Goal: Information Seeking & Learning: Compare options

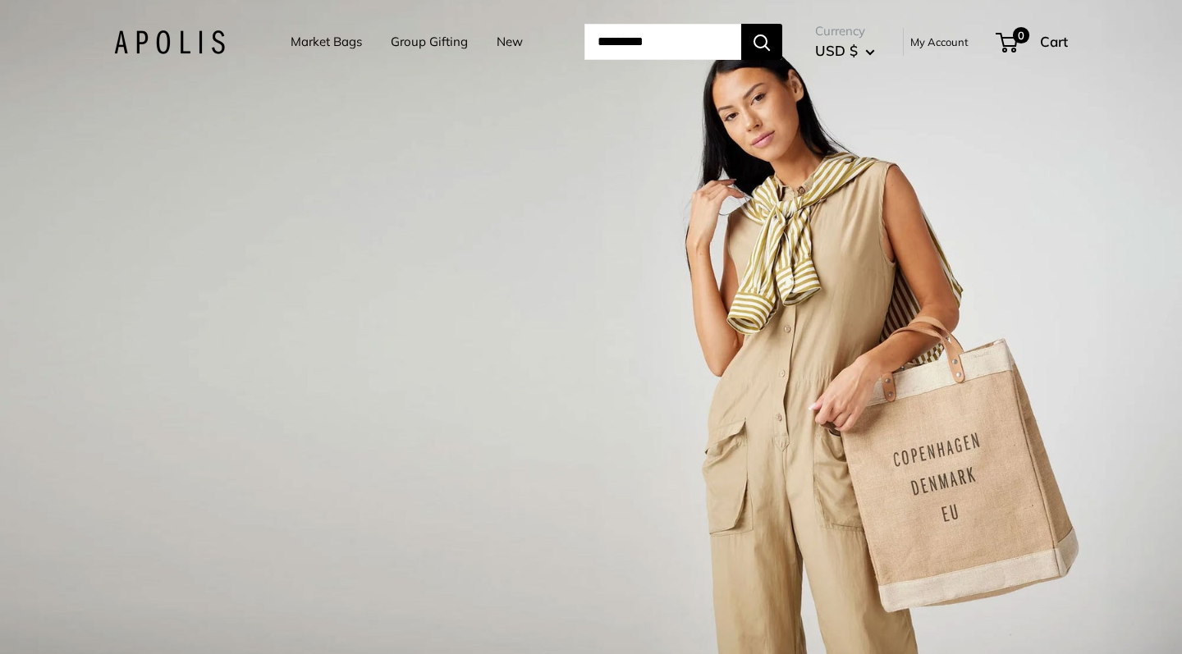
click at [307, 34] on link "Market Bags" at bounding box center [325, 41] width 71 height 23
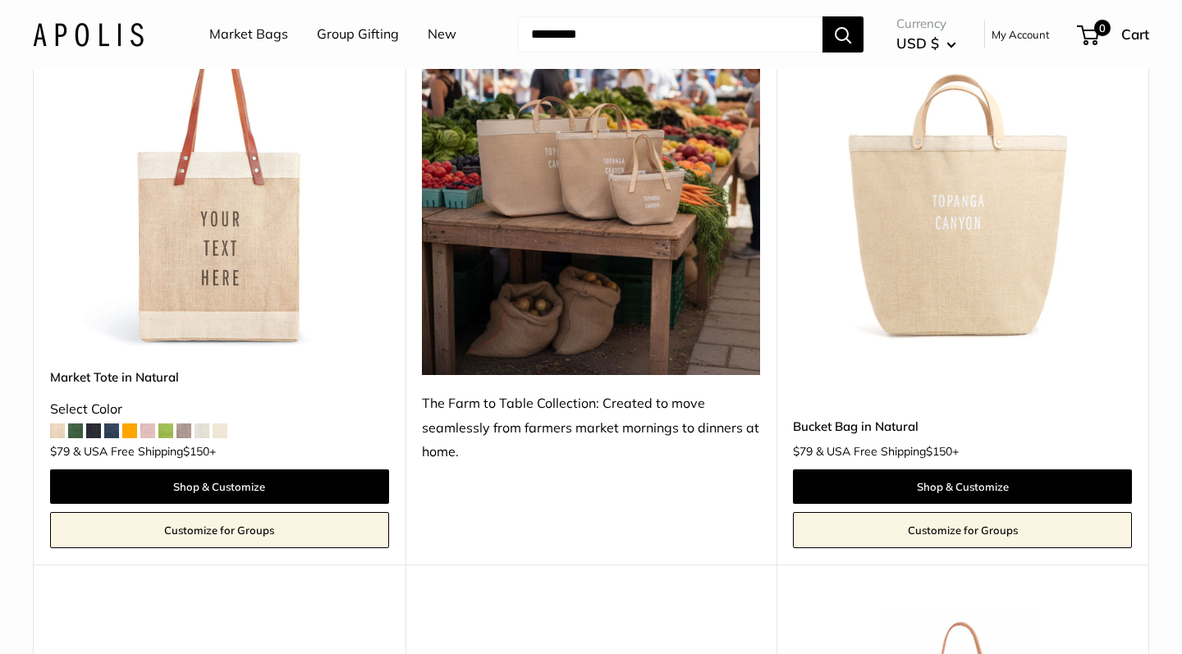
scroll to position [880, 0]
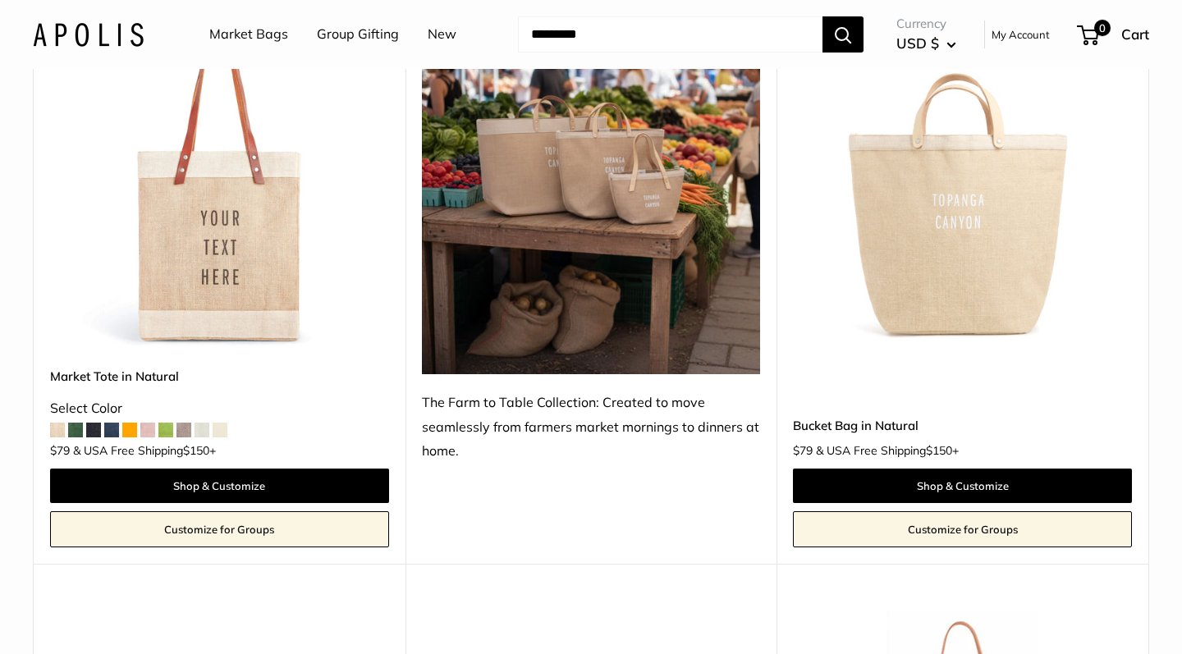
click at [0, 0] on img at bounding box center [0, 0] width 0 height 0
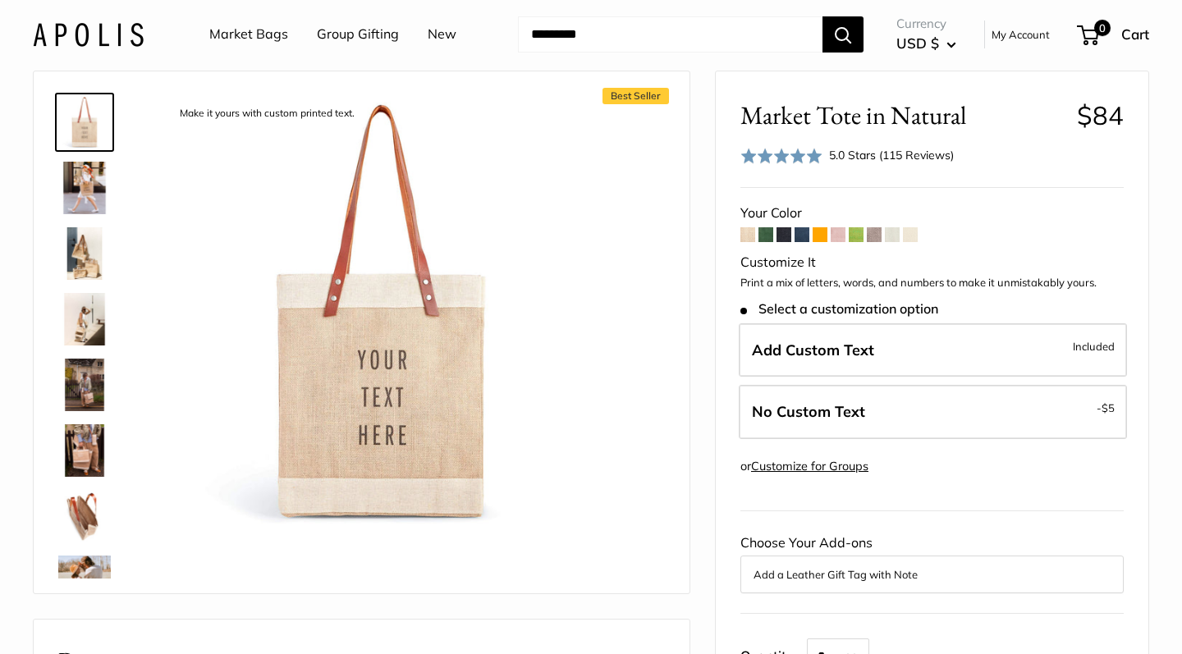
scroll to position [66, 0]
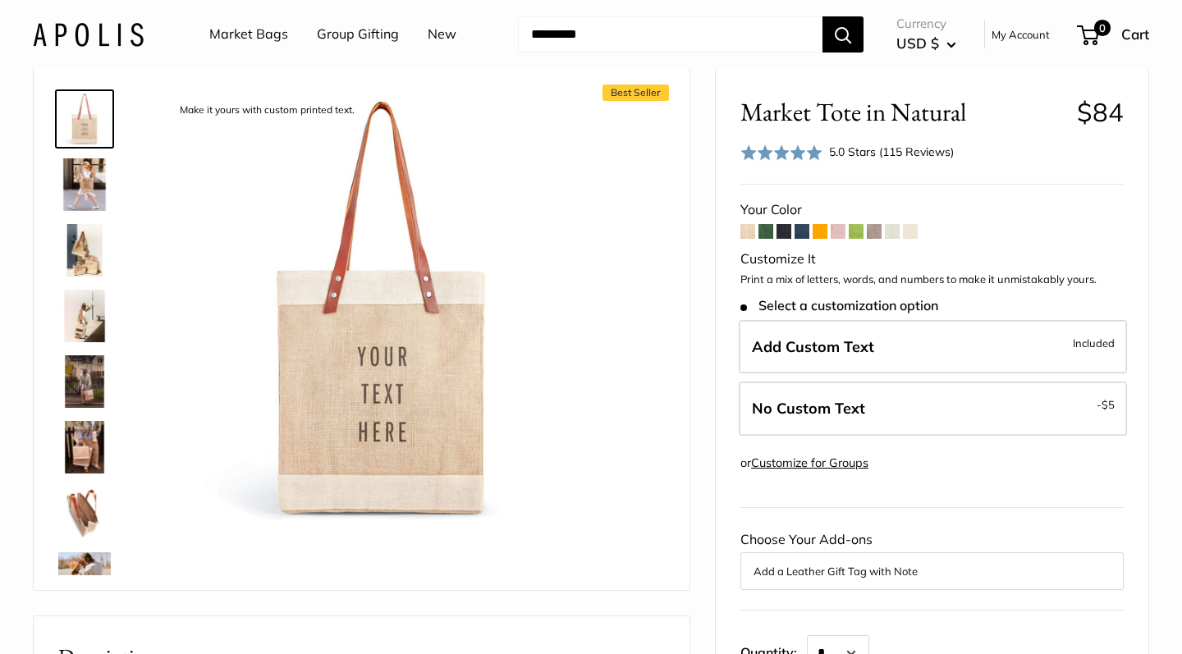
click at [747, 233] on span at bounding box center [747, 231] width 15 height 15
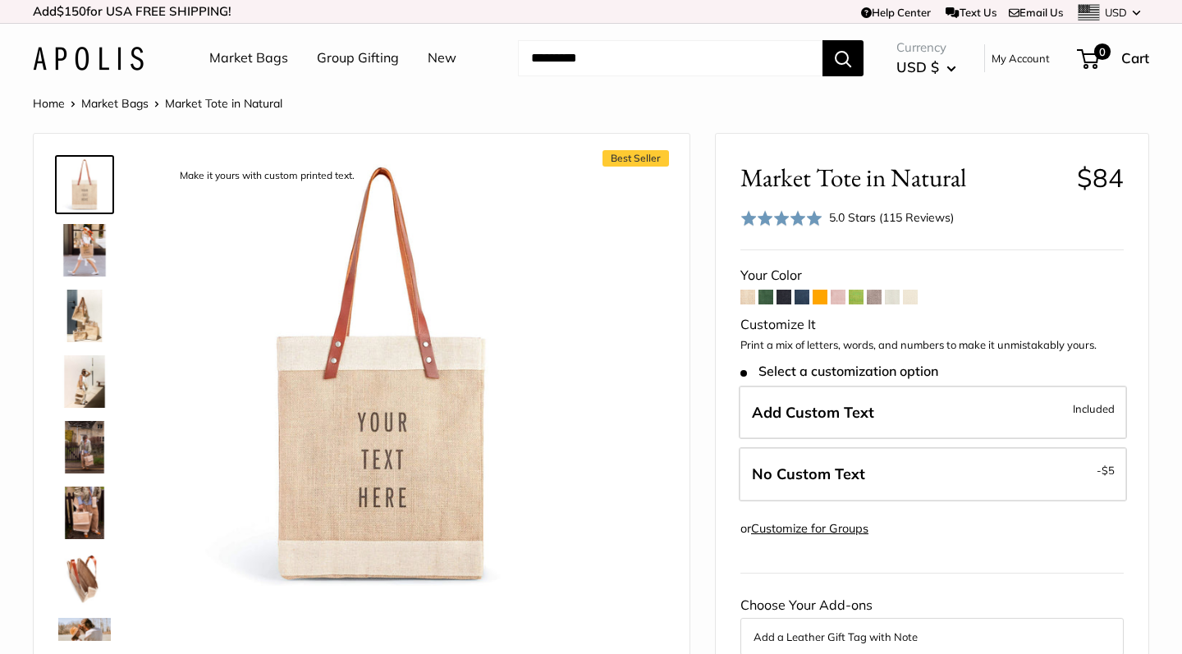
click at [785, 295] on span at bounding box center [783, 297] width 15 height 15
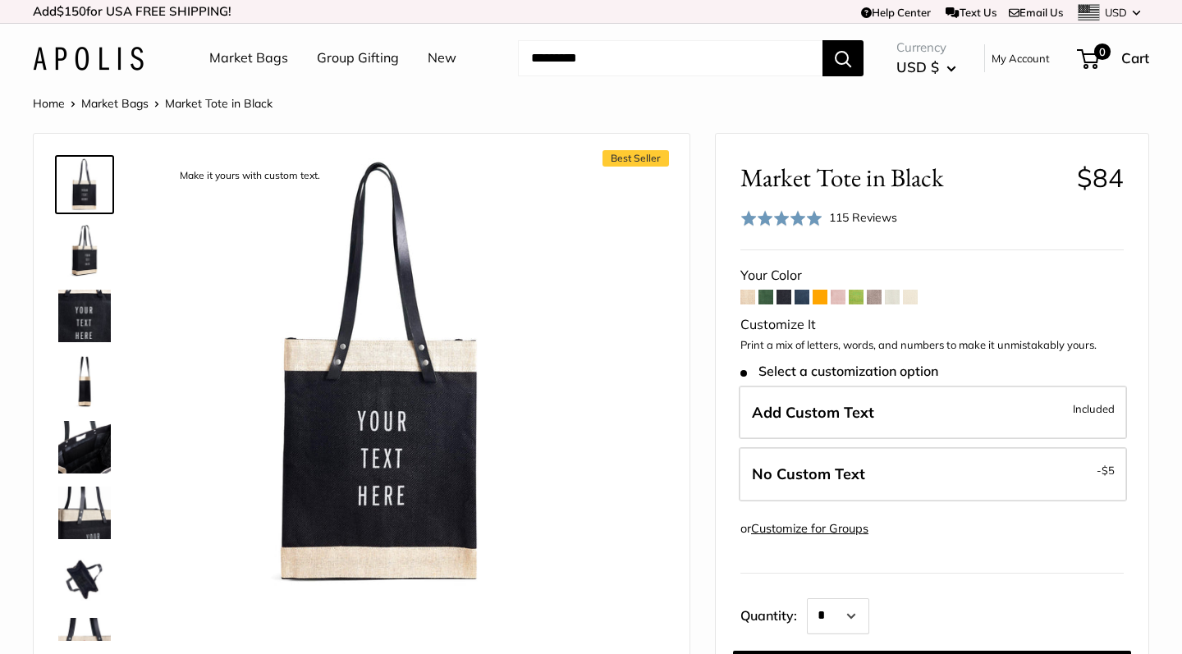
click at [872, 297] on span at bounding box center [874, 297] width 15 height 15
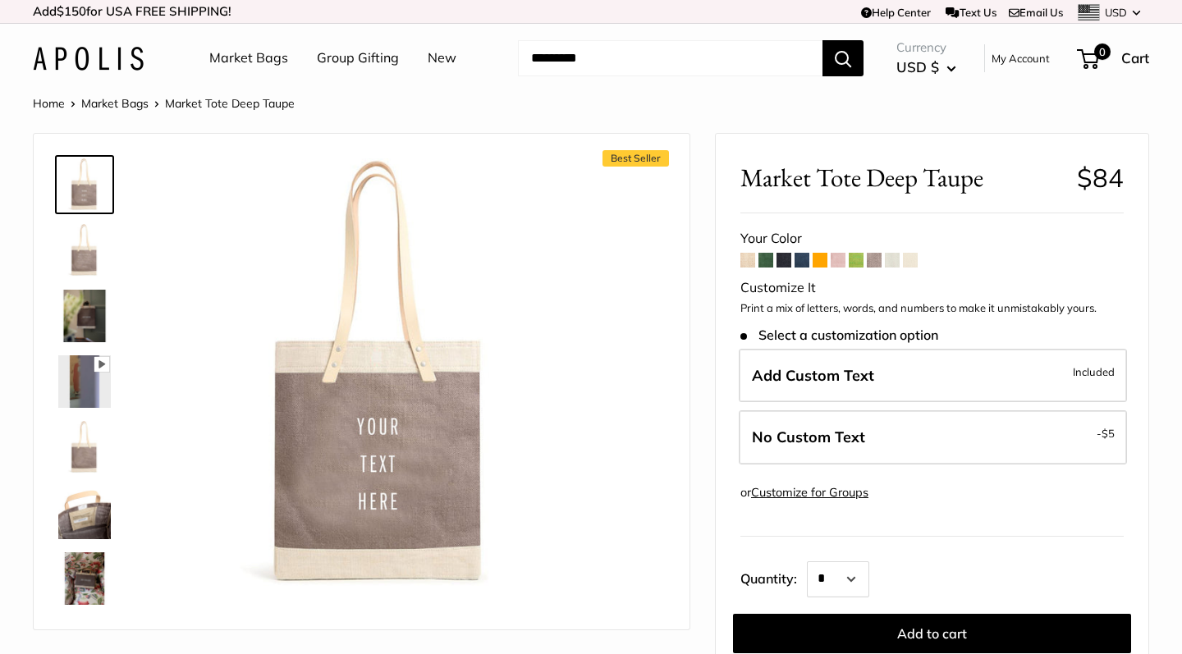
click at [748, 257] on span at bounding box center [747, 260] width 15 height 15
